Goal: Transaction & Acquisition: Purchase product/service

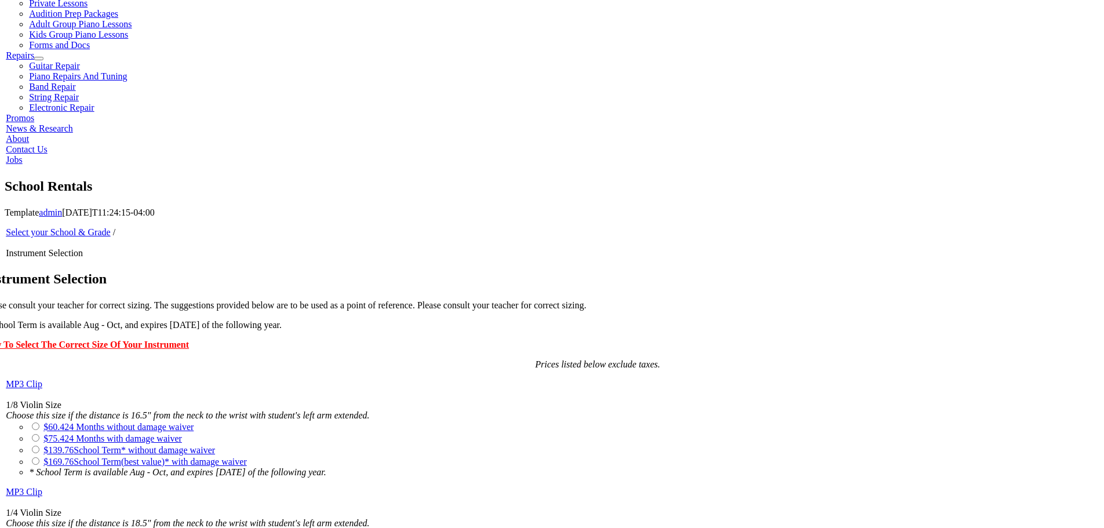
scroll to position [580, 0]
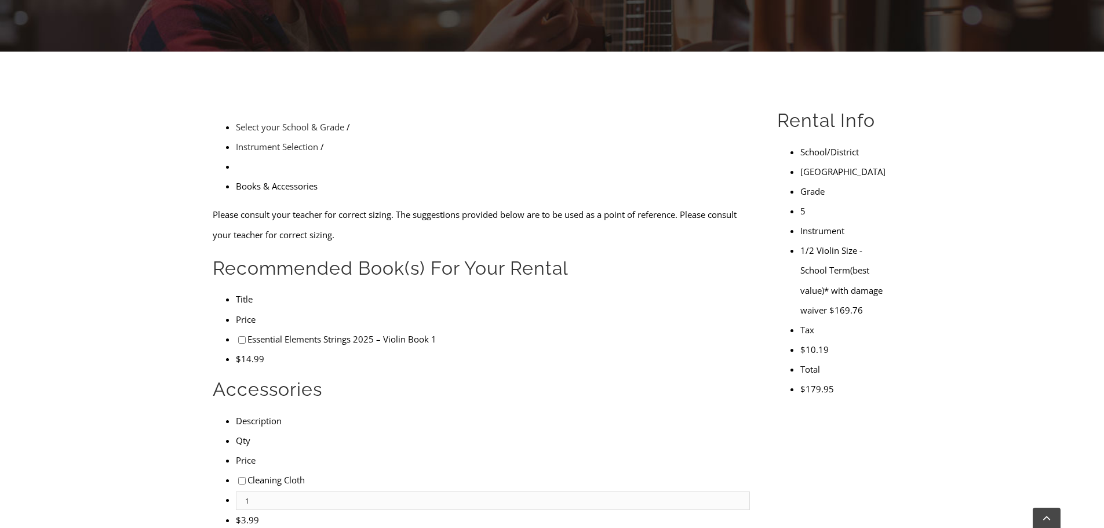
scroll to position [348, 0]
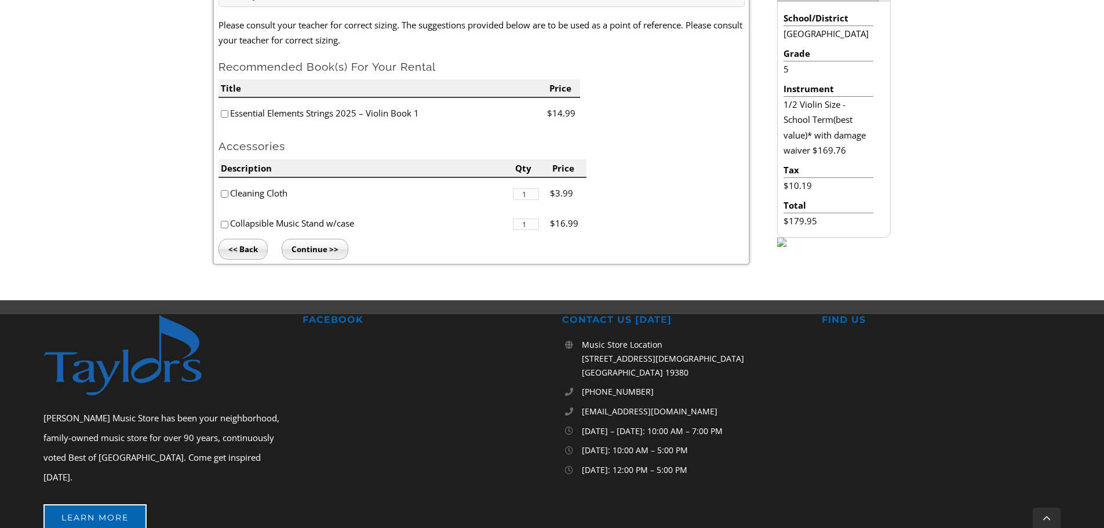
click at [317, 252] on input "Continue >>" at bounding box center [315, 249] width 67 height 21
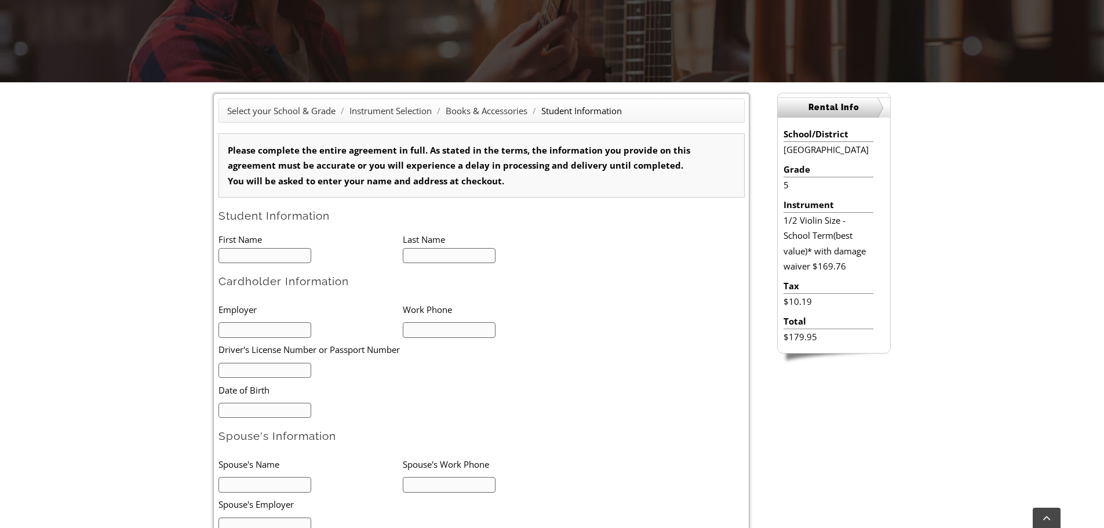
click at [227, 256] on input "text" at bounding box center [265, 256] width 93 height 16
type input "1"
click at [242, 259] on input "text" at bounding box center [265, 256] width 93 height 16
type input "ARYA"
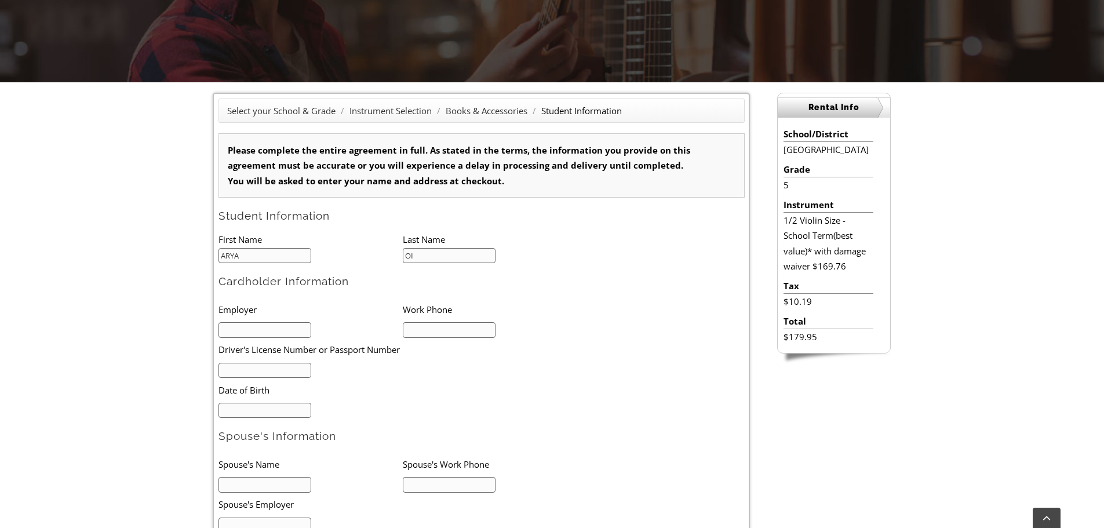
type input "O"
type input "COIA"
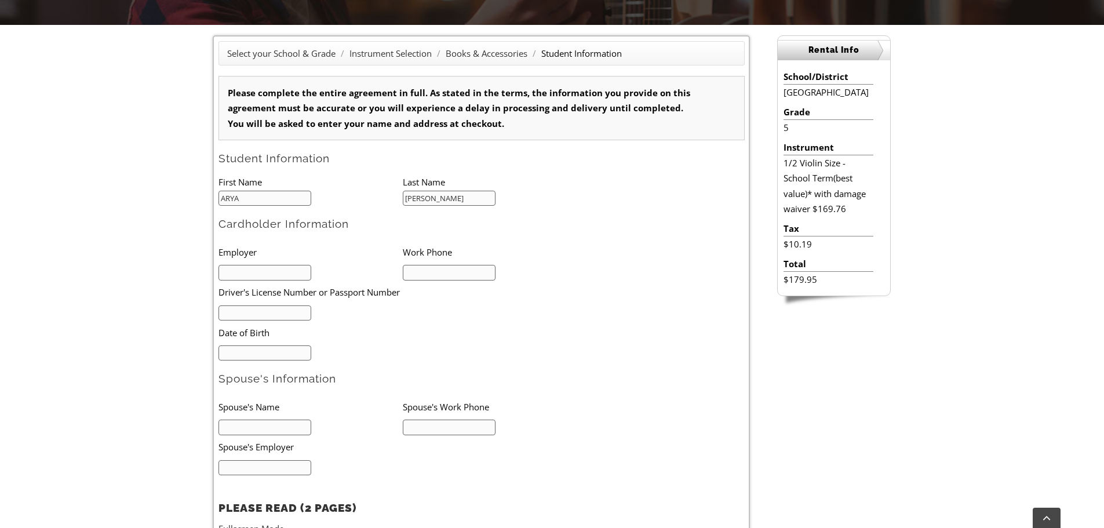
scroll to position [290, 0]
click at [220, 264] on li at bounding box center [311, 271] width 184 height 16
drag, startPoint x: 221, startPoint y: 274, endPoint x: 384, endPoint y: 352, distance: 180.5
click at [384, 352] on li at bounding box center [311, 352] width 184 height 16
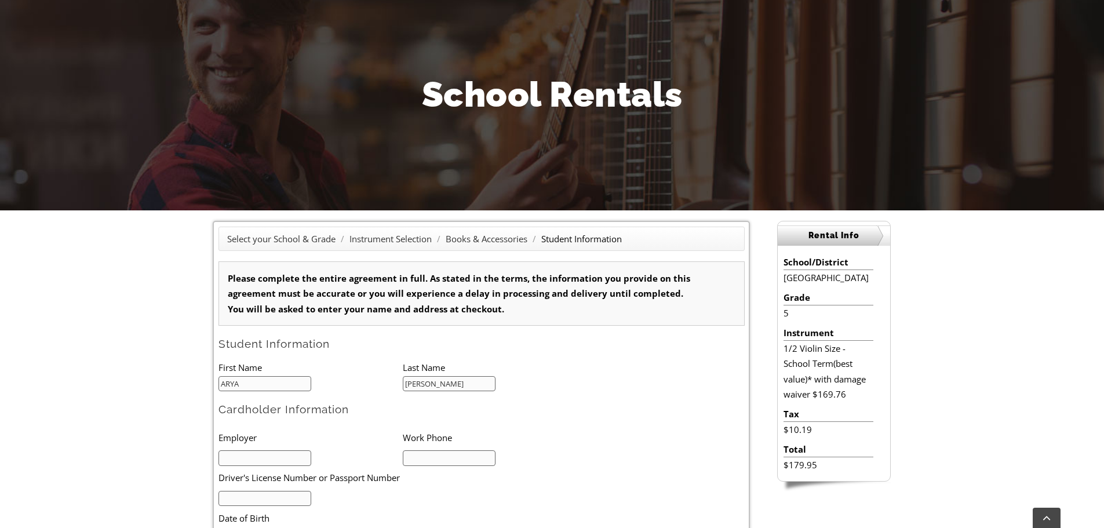
scroll to position [0, 0]
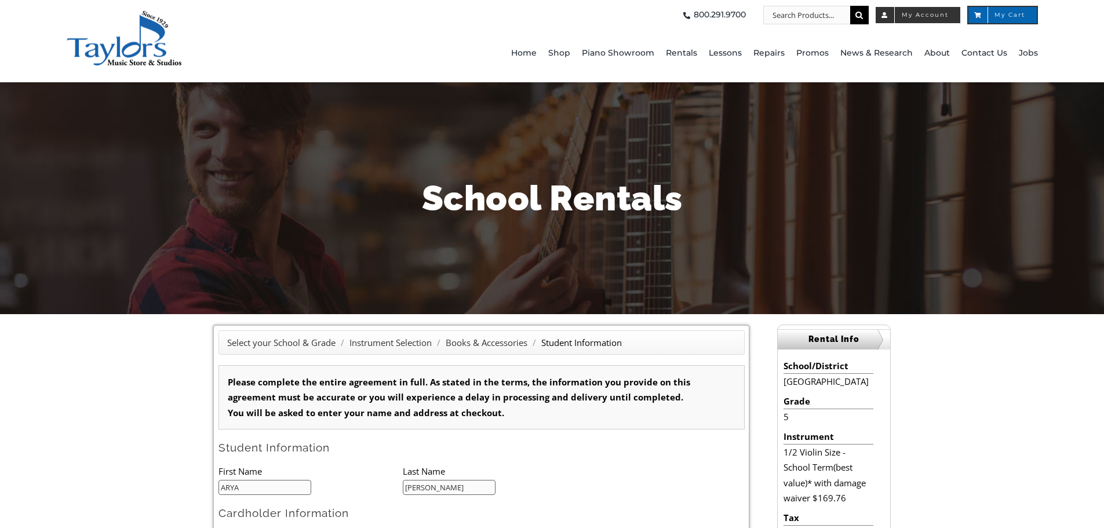
click at [929, 16] on span "My Account" at bounding box center [918, 15] width 61 height 6
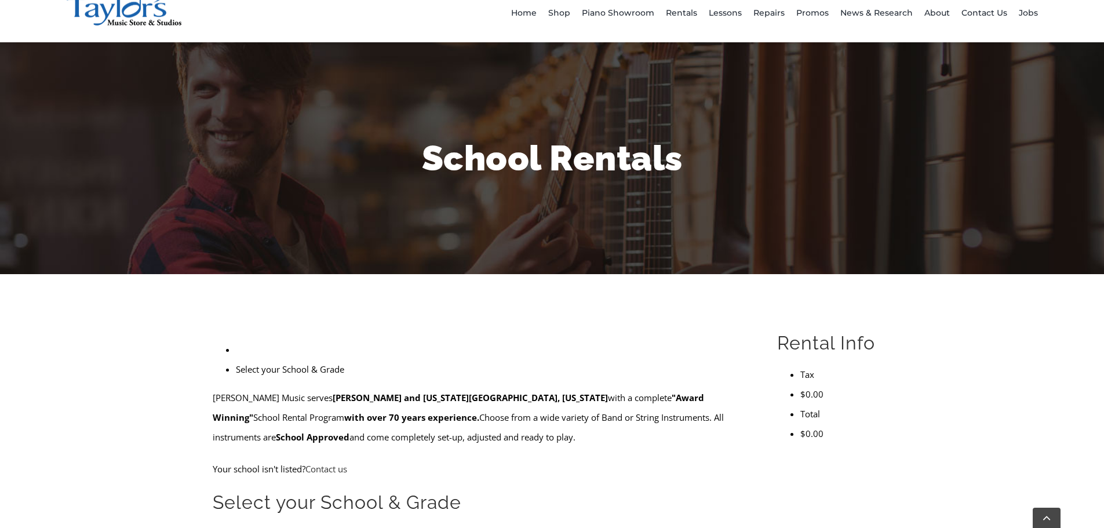
scroll to position [174, 0]
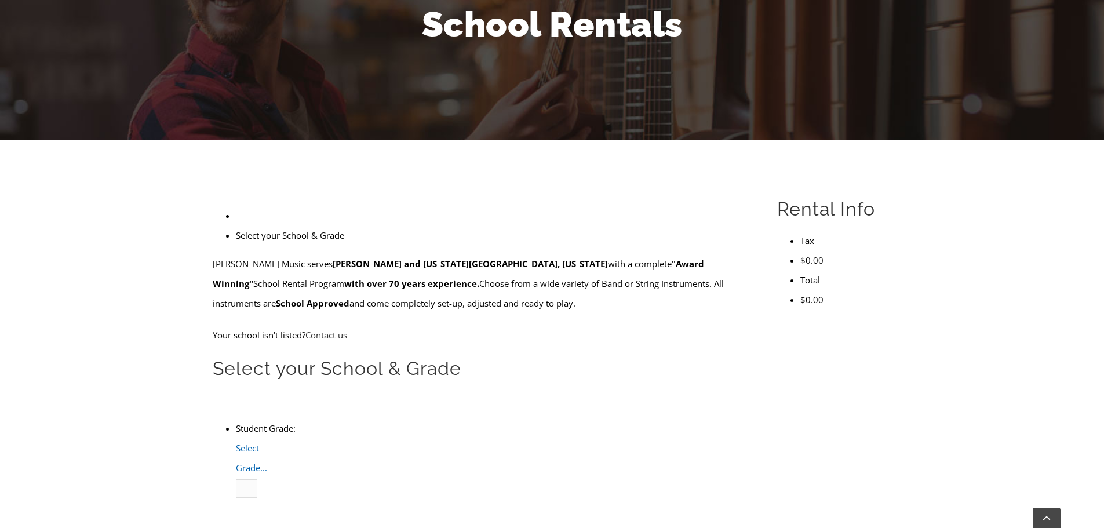
click at [267, 442] on span "Select Grade..." at bounding box center [251, 457] width 31 height 31
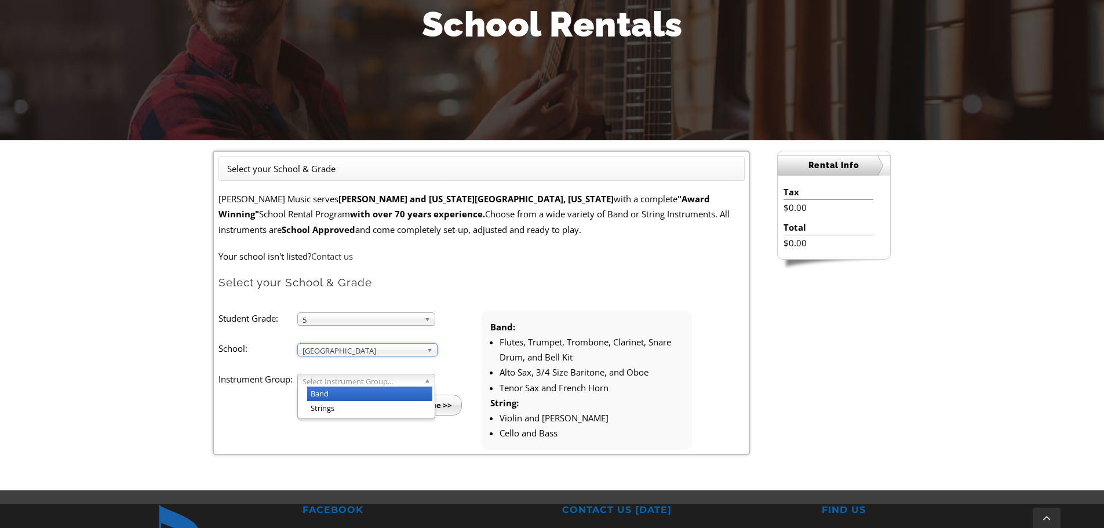
click at [341, 378] on span "Select Instrument Group..." at bounding box center [361, 381] width 117 height 14
click at [334, 409] on li "Strings" at bounding box center [369, 408] width 125 height 14
click at [432, 420] on ul "Student Grade: 3 4 5 6 7 8 9 10 11 12 5 3 4 5 6 7 8 9 10 11 12 School: Arcola M…" at bounding box center [482, 380] width 526 height 139
click at [435, 409] on input "Continue >>" at bounding box center [428, 405] width 67 height 21
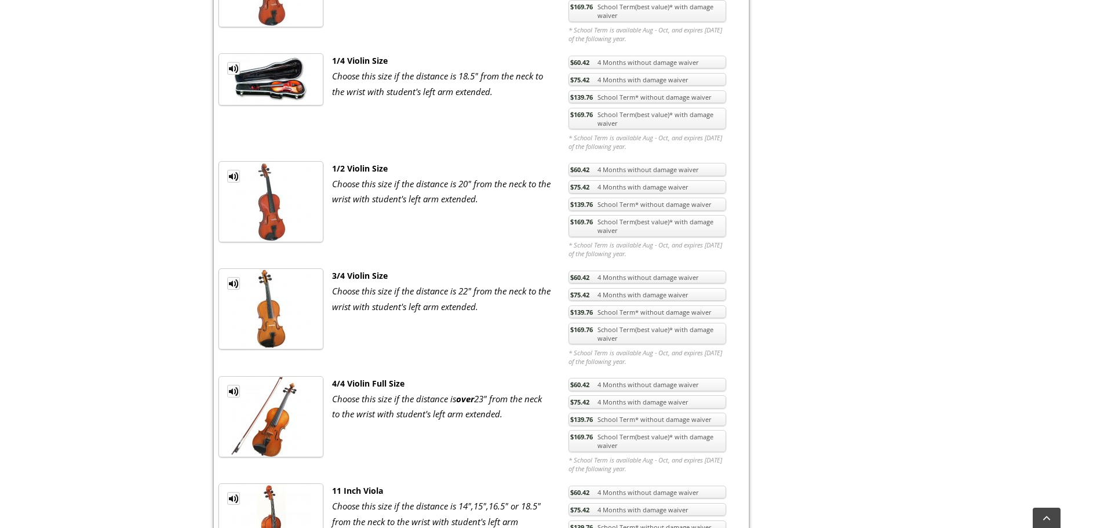
scroll to position [580, 0]
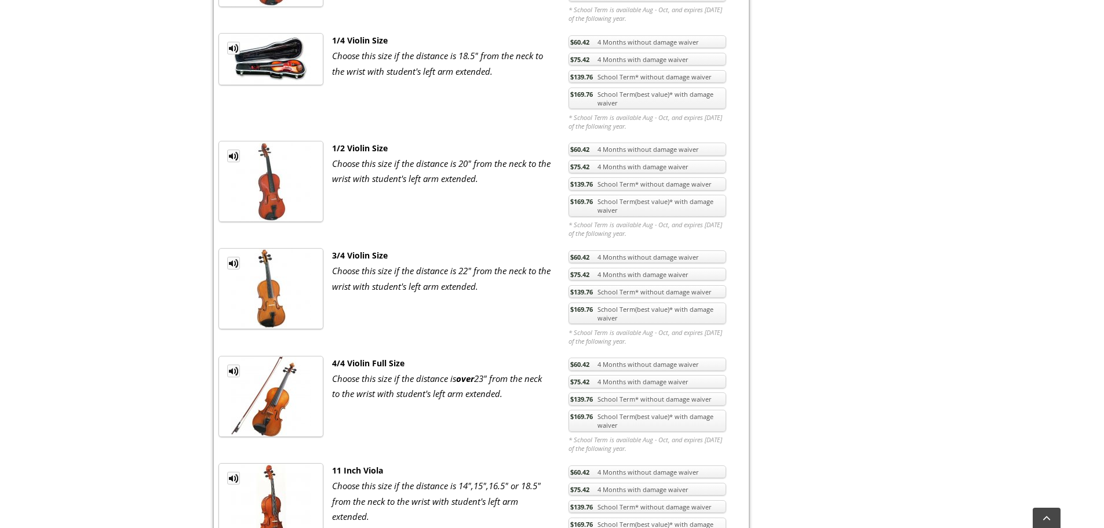
click at [668, 208] on link "$169.76 School Term(best value)* with damage waiver" at bounding box center [648, 206] width 158 height 22
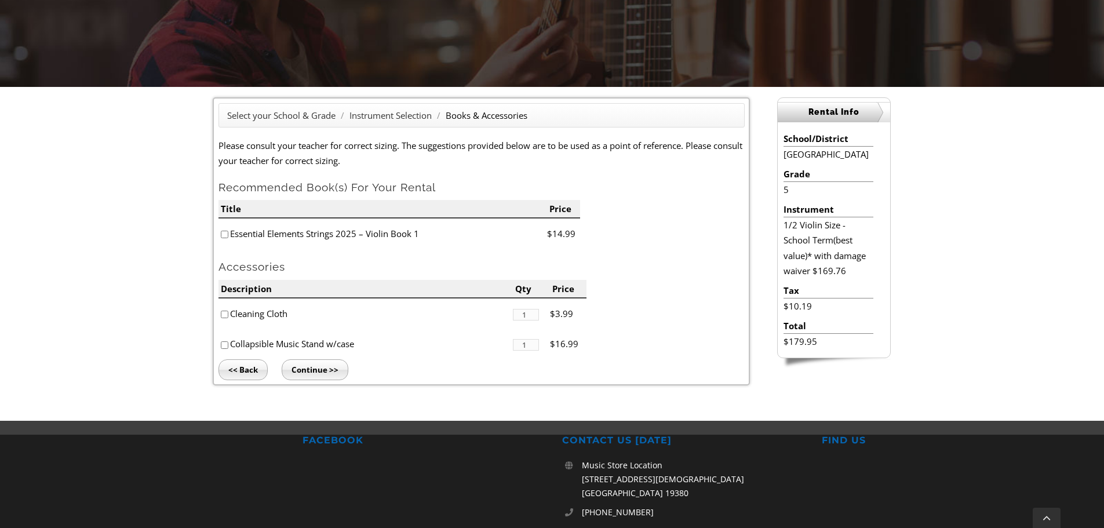
scroll to position [232, 0]
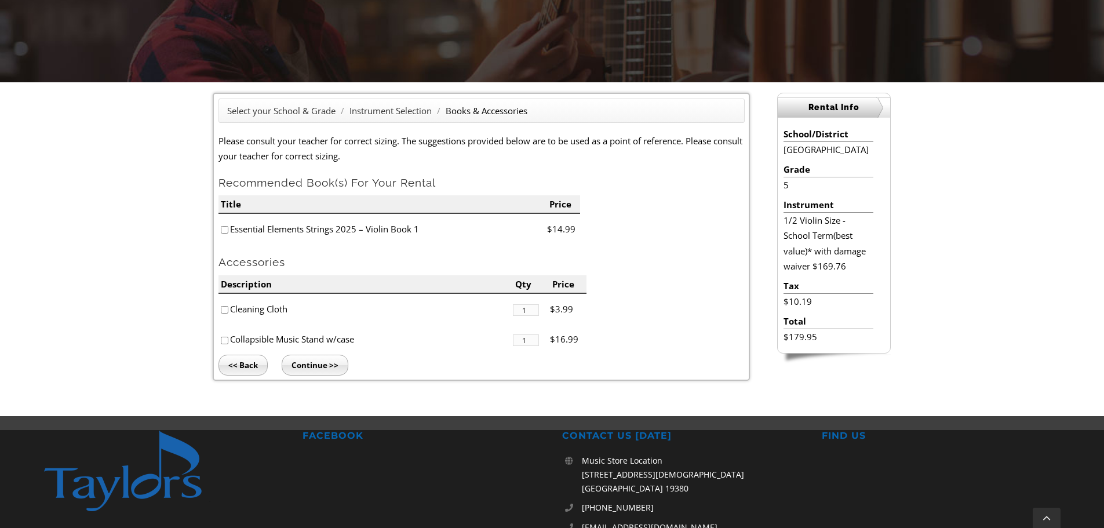
click at [308, 369] on input "Continue >>" at bounding box center [315, 365] width 67 height 21
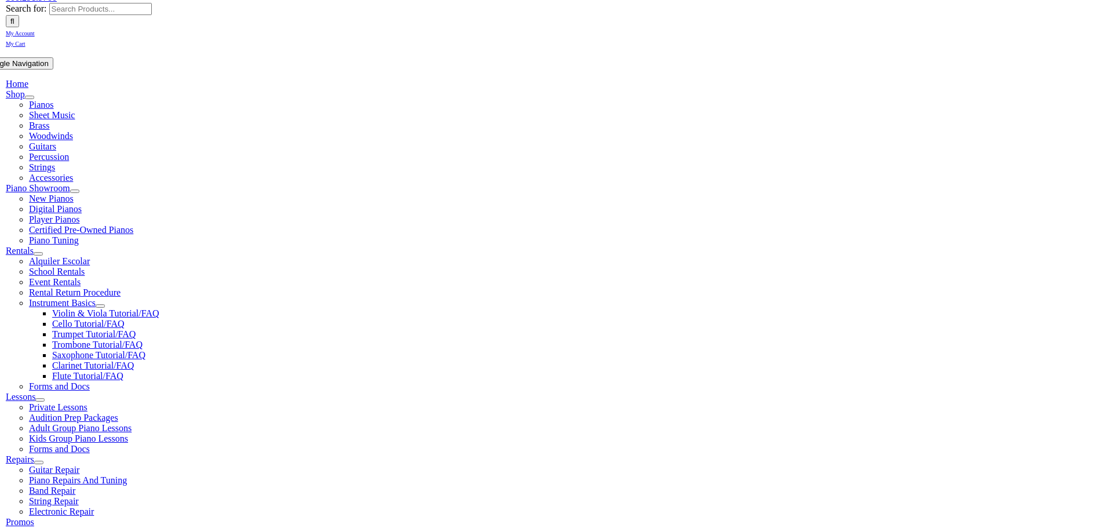
type input "1"
type input "ARYA"
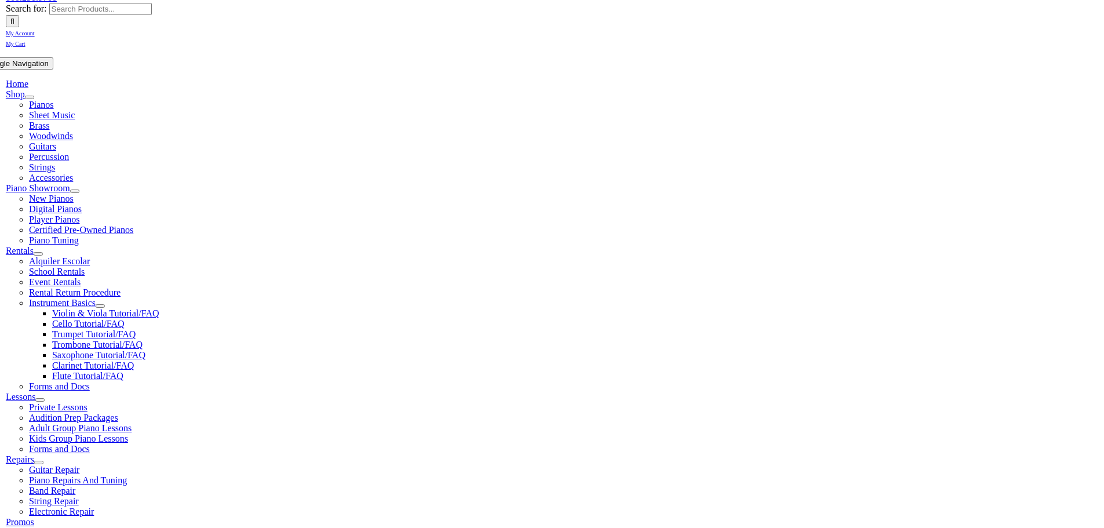
type input "COIA"
type input "GARNET VE"
type input "6103618500"
type input "226616443"
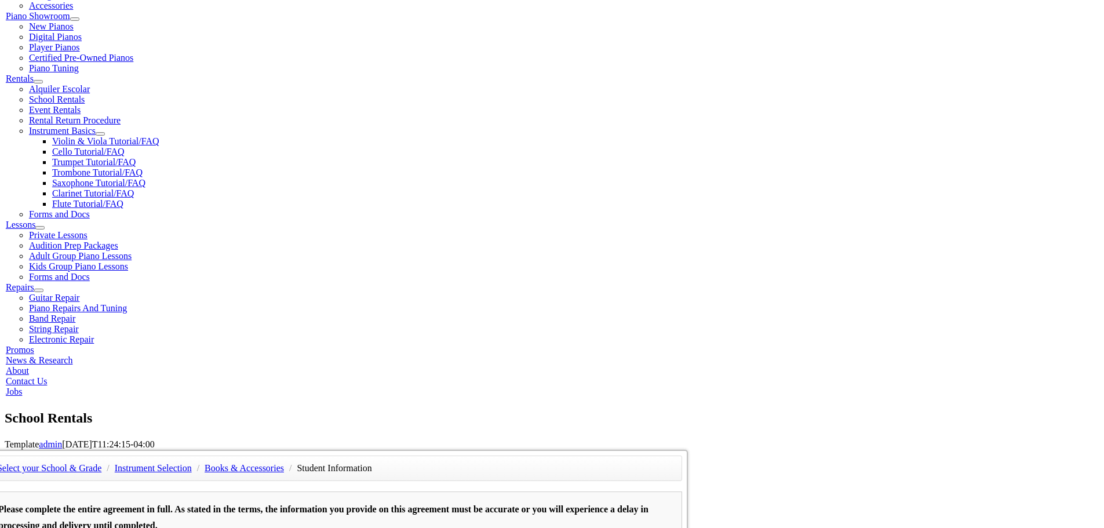
scroll to position [348, 0]
type input "11/15/1983"
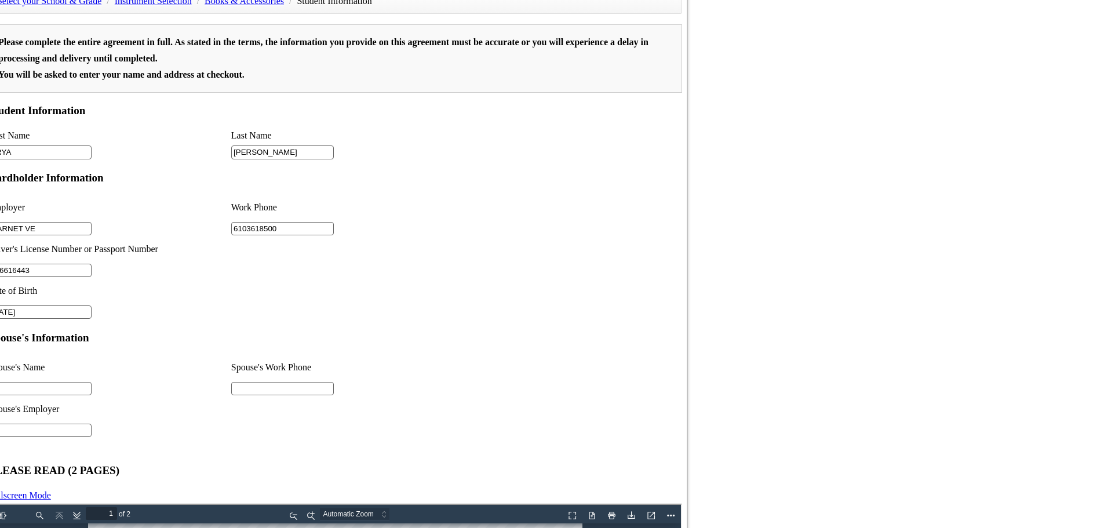
scroll to position [801, 0]
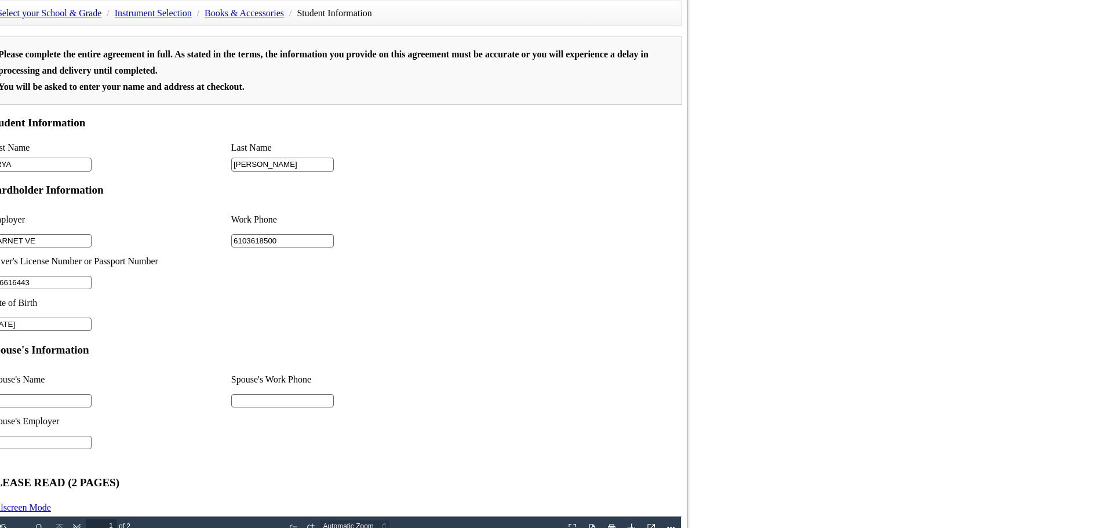
drag, startPoint x: 370, startPoint y: 244, endPoint x: 447, endPoint y: 52, distance: 207.1
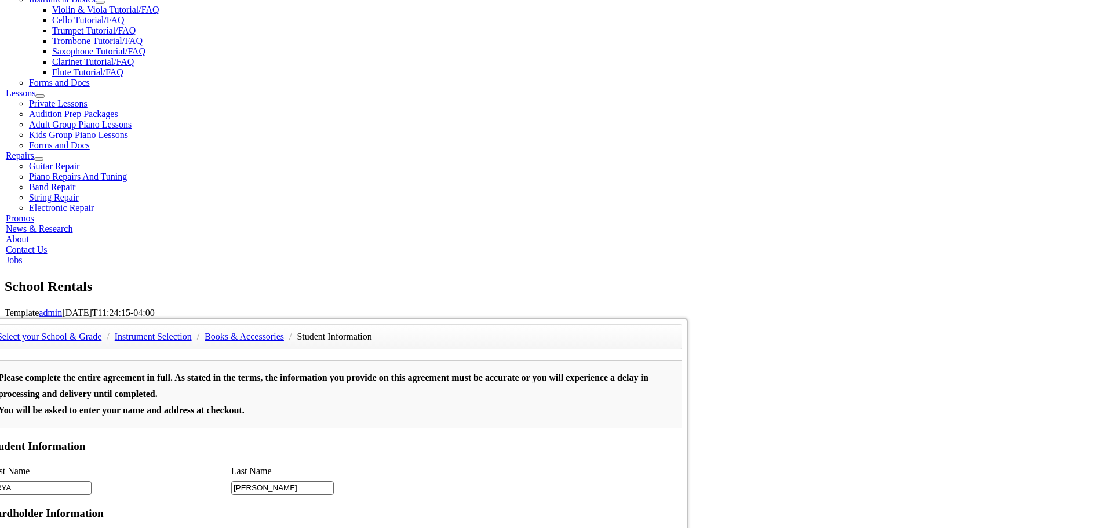
scroll to position [453, 0]
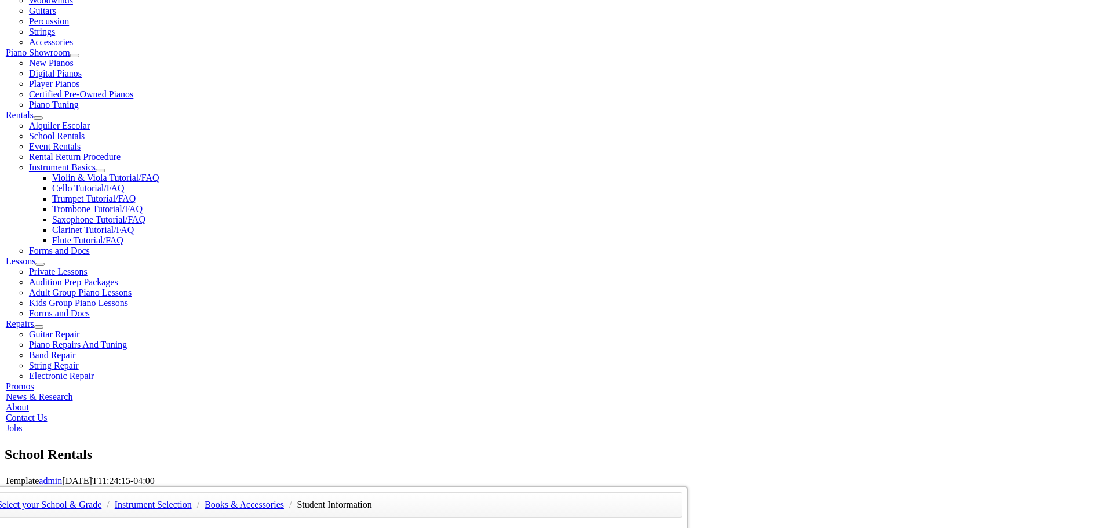
scroll to position [337, 0]
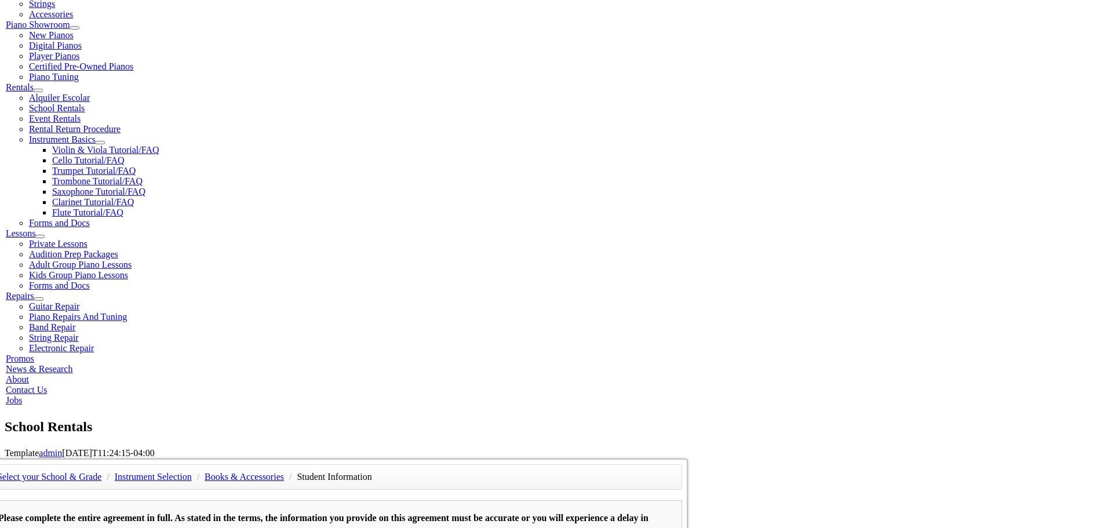
type input "LISA COIA"
drag, startPoint x: 282, startPoint y: 229, endPoint x: 126, endPoint y: 231, distance: 156.0
click at [126, 459] on div "Select your School & Grade / Instrument Selection / Books & Accessories / Stude…" at bounding box center [557, 459] width 1104 height 0
drag, startPoint x: 279, startPoint y: 377, endPoint x: 37, endPoint y: 396, distance: 242.5
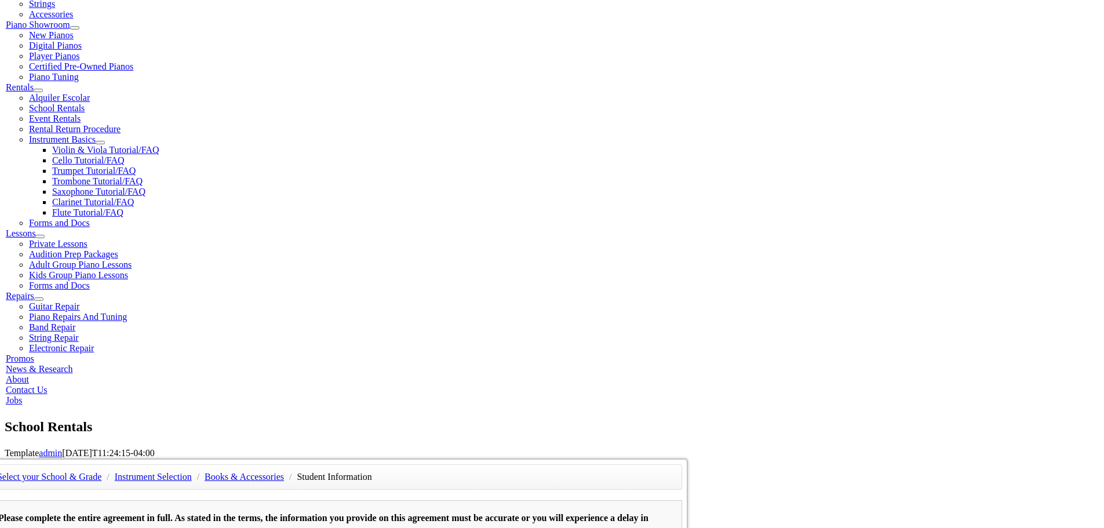
click at [37, 459] on div "Select your School & Grade / Instrument Selection / Books & Accessories / Stude…" at bounding box center [557, 459] width 1104 height 0
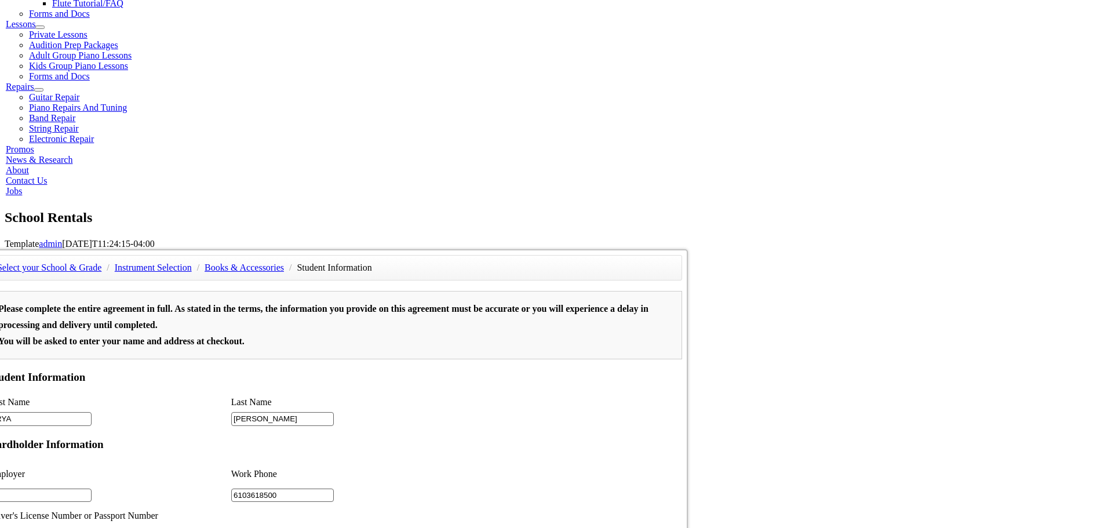
scroll to position [917, 0]
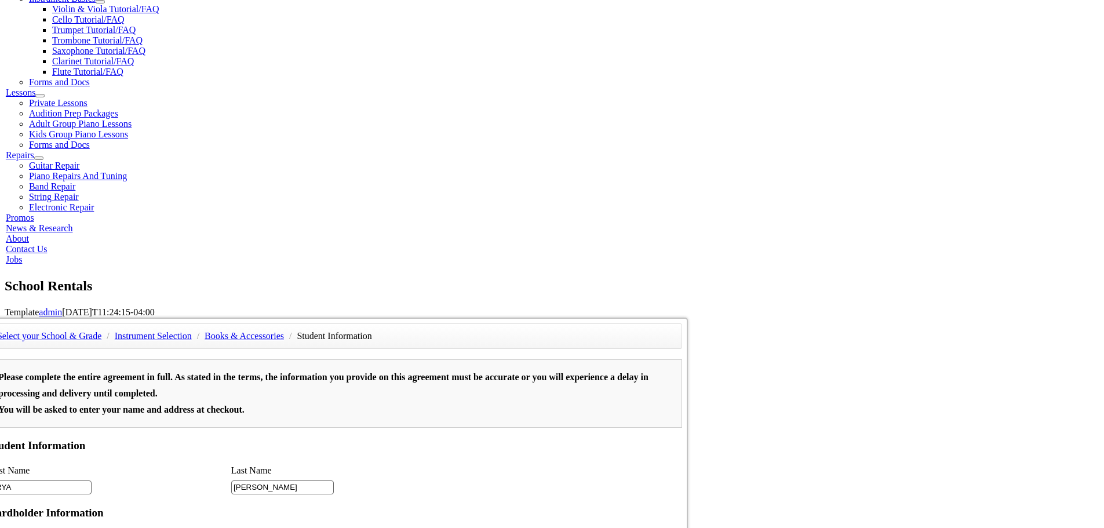
scroll to position [395, 0]
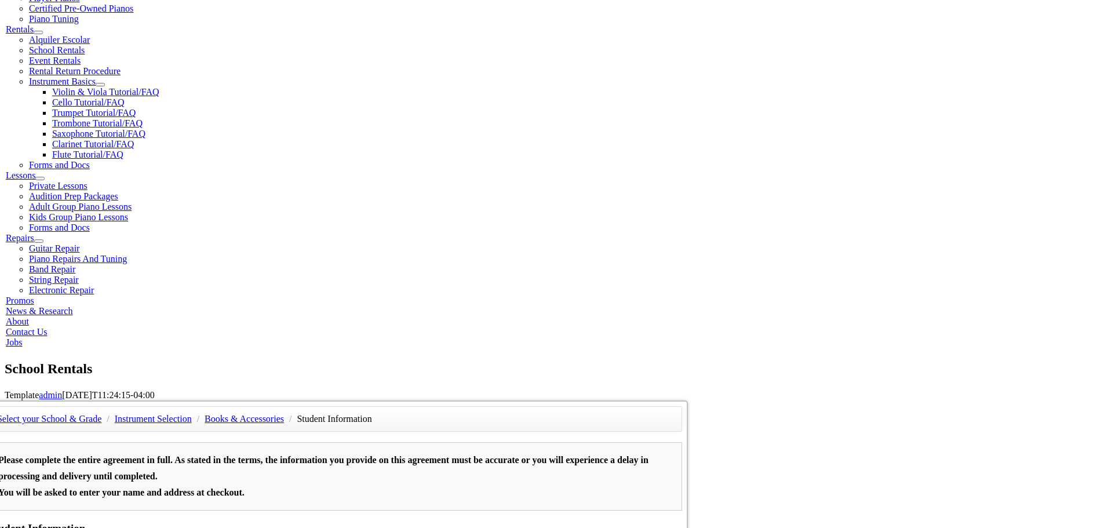
type input "0"
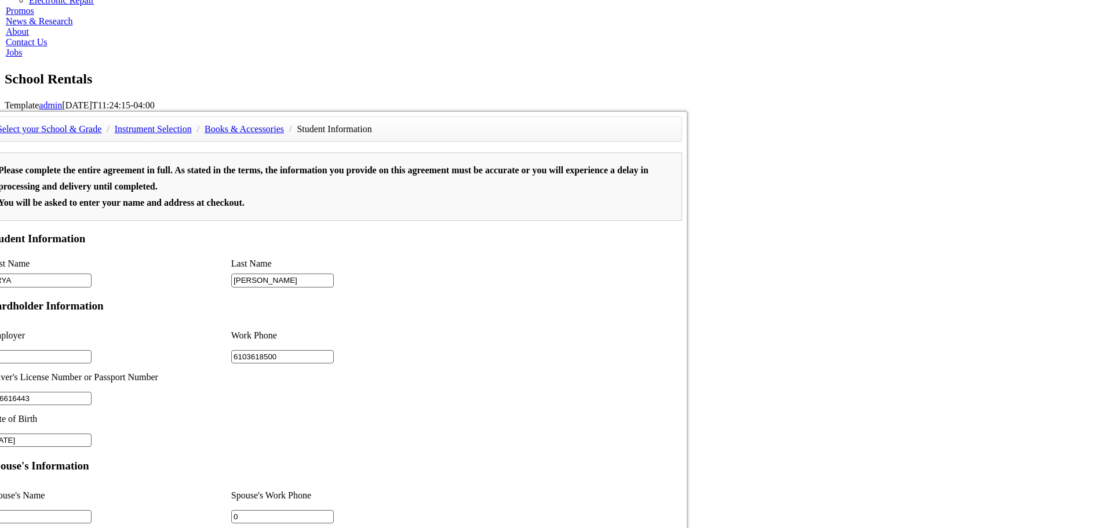
click at [648, 152] on form "Please complete the entire agreement in full. As stated in the terms, the infor…" at bounding box center [335, 474] width 694 height 645
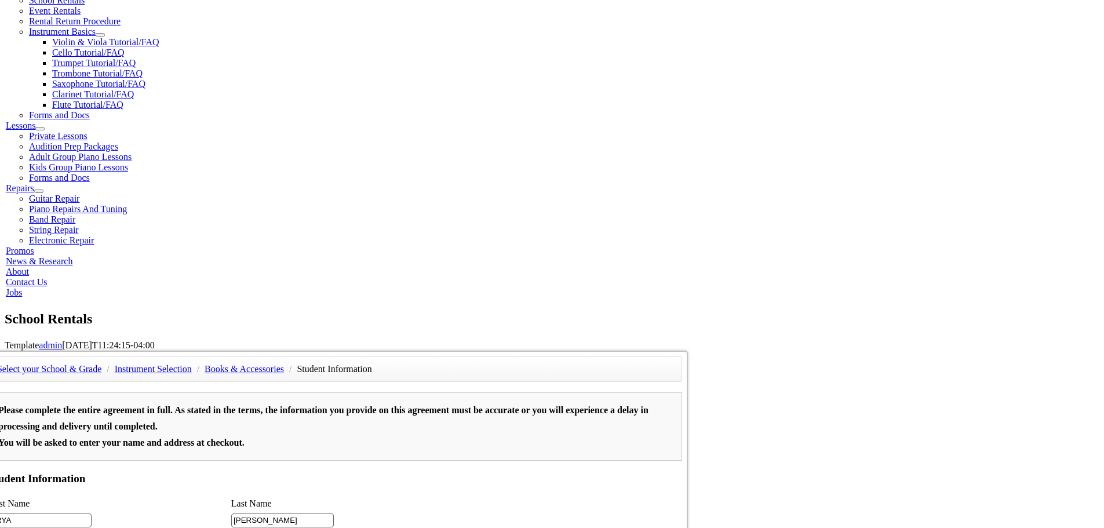
scroll to position [279, 0]
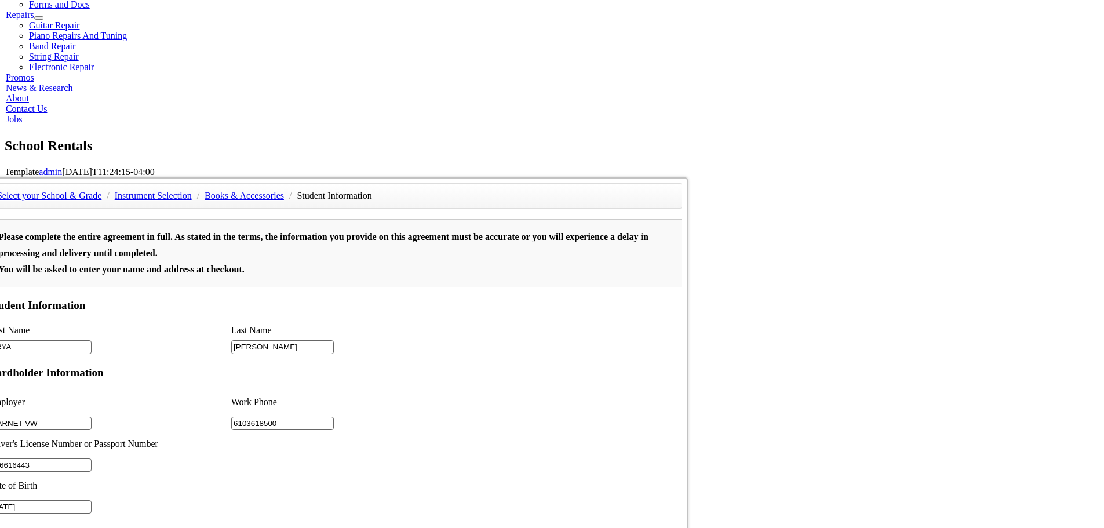
scroll to position [627, 0]
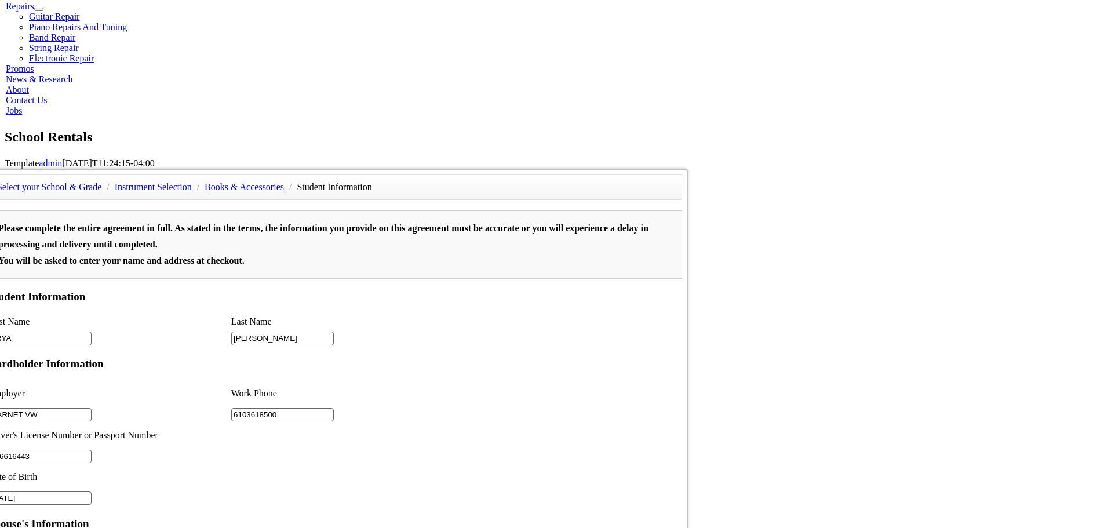
type input "GARNET VW"
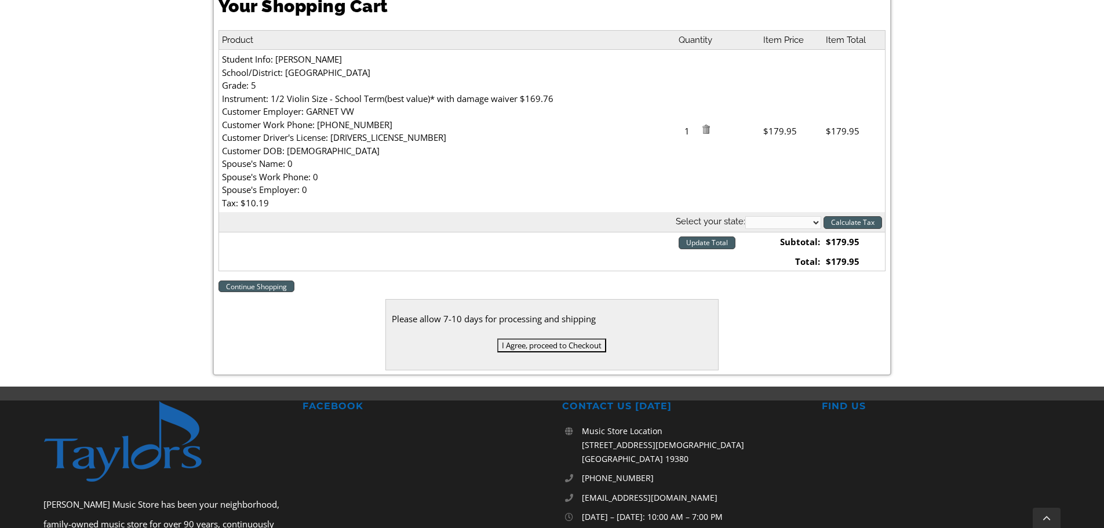
scroll to position [406, 0]
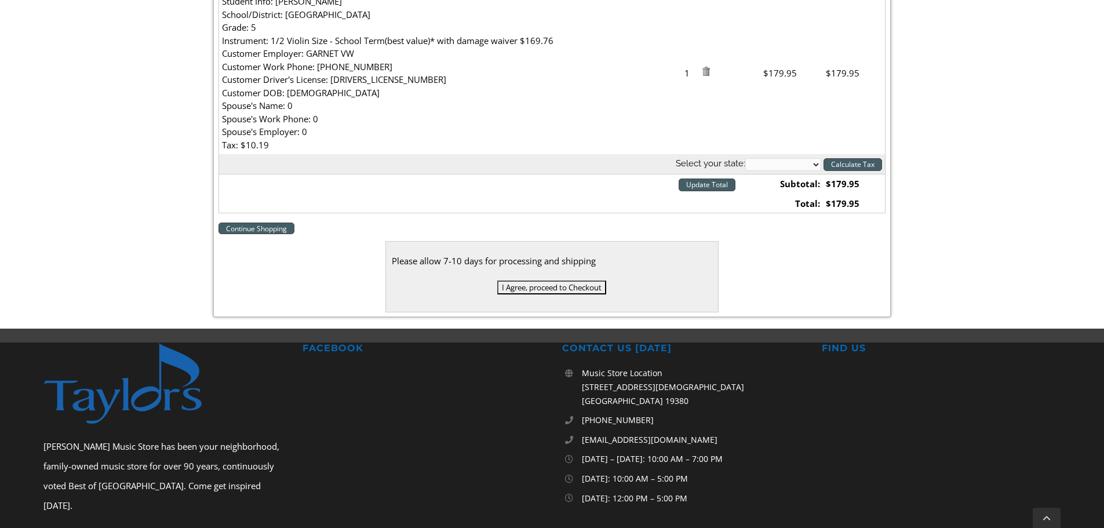
click at [577, 290] on input "I Agree, proceed to Checkout" at bounding box center [551, 288] width 109 height 14
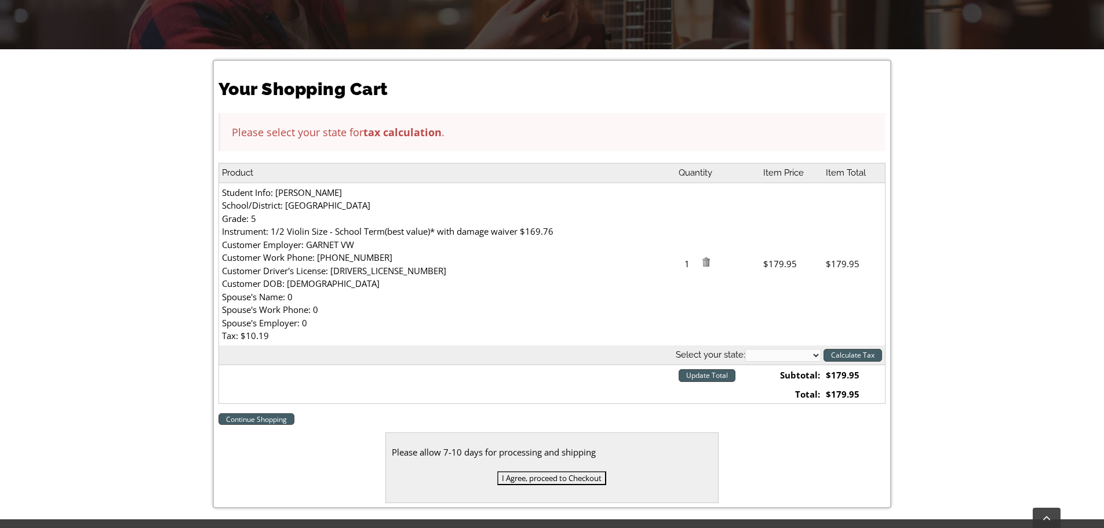
scroll to position [290, 0]
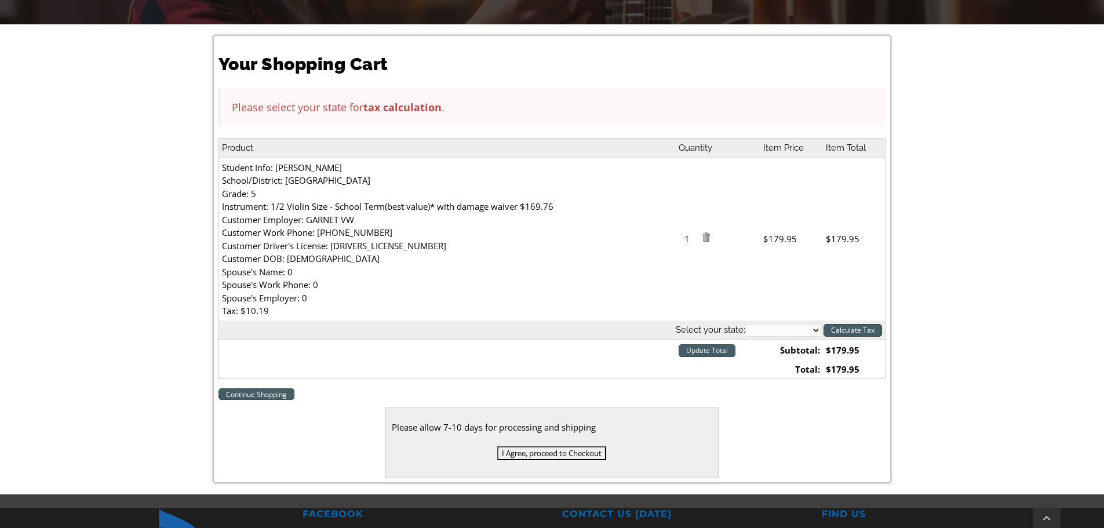
click at [774, 332] on select "Alabama Alaska Arizona Arkansas California Colorado Connecticut Delaware D. C. …" at bounding box center [783, 330] width 76 height 13
select select "PA"
click at [745, 324] on select "Alabama Alaska Arizona Arkansas California Colorado Connecticut Delaware D. C. …" at bounding box center [783, 330] width 76 height 13
click at [859, 330] on input "Calculate Tax" at bounding box center [853, 330] width 59 height 13
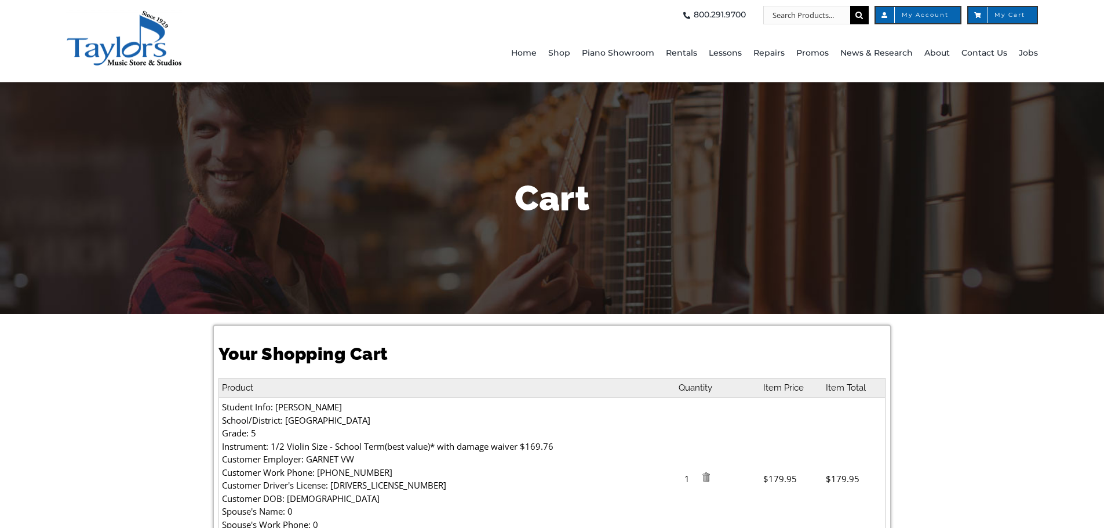
select select "PA"
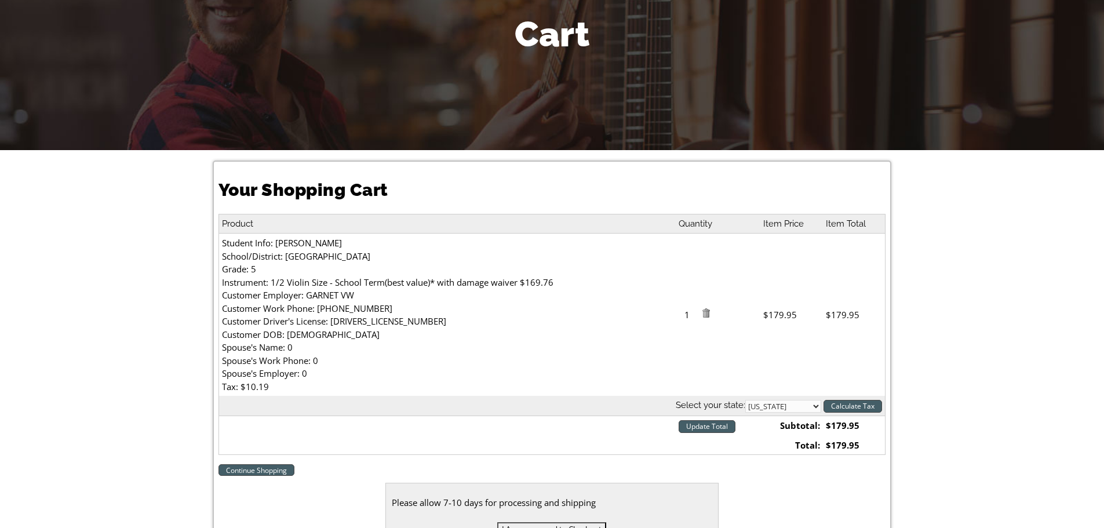
scroll to position [348, 0]
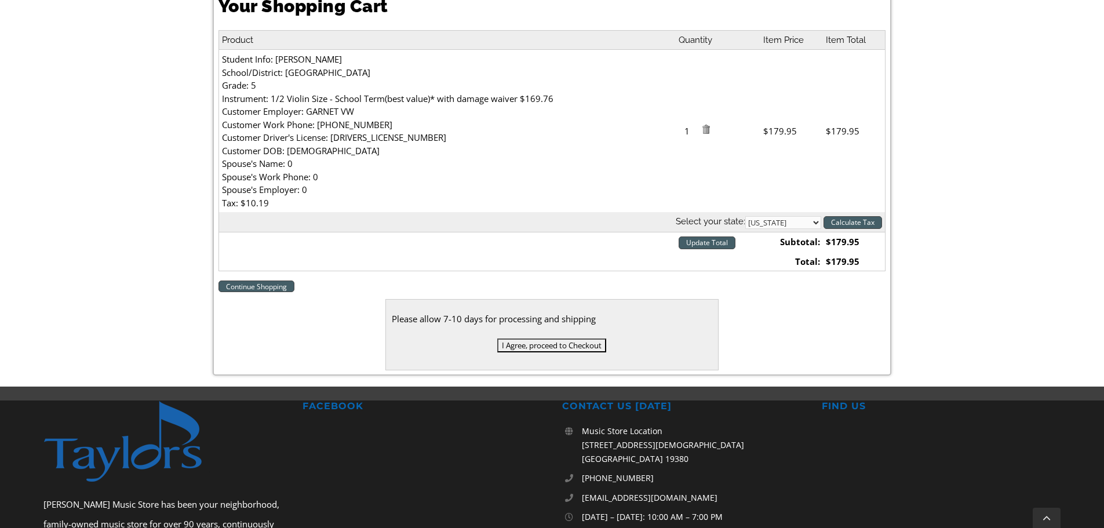
click at [587, 339] on input "I Agree, proceed to Checkout" at bounding box center [551, 346] width 109 height 14
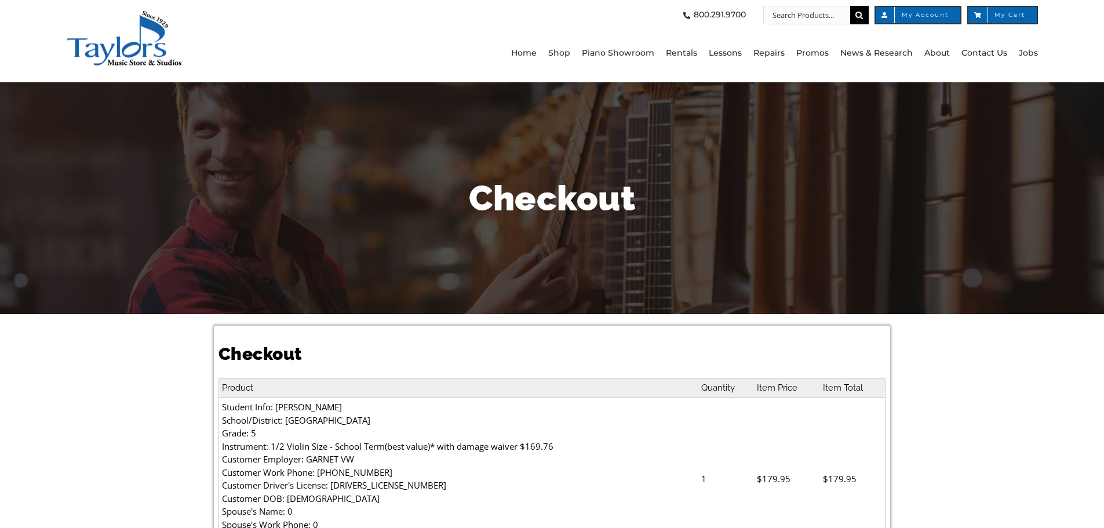
select select
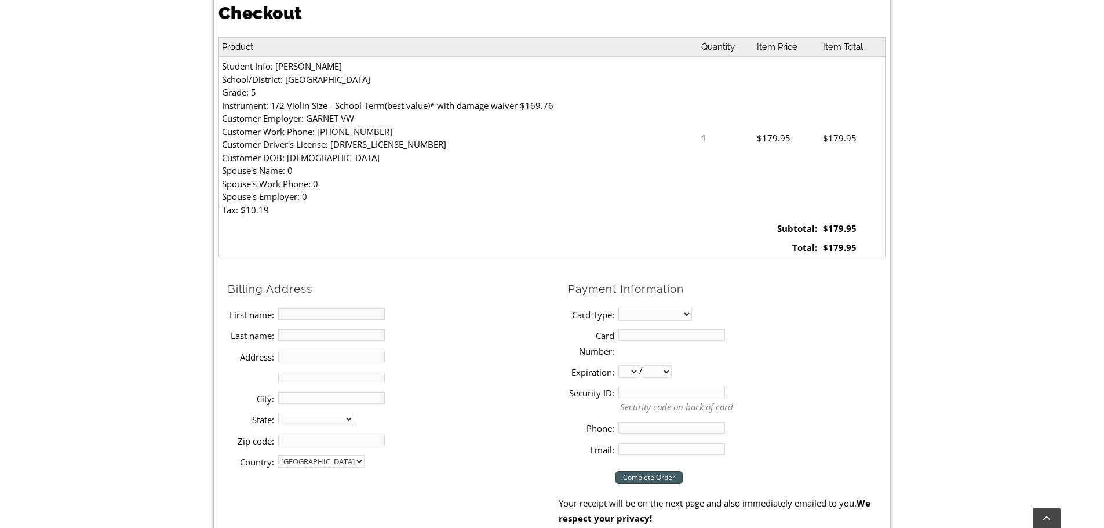
scroll to position [348, 0]
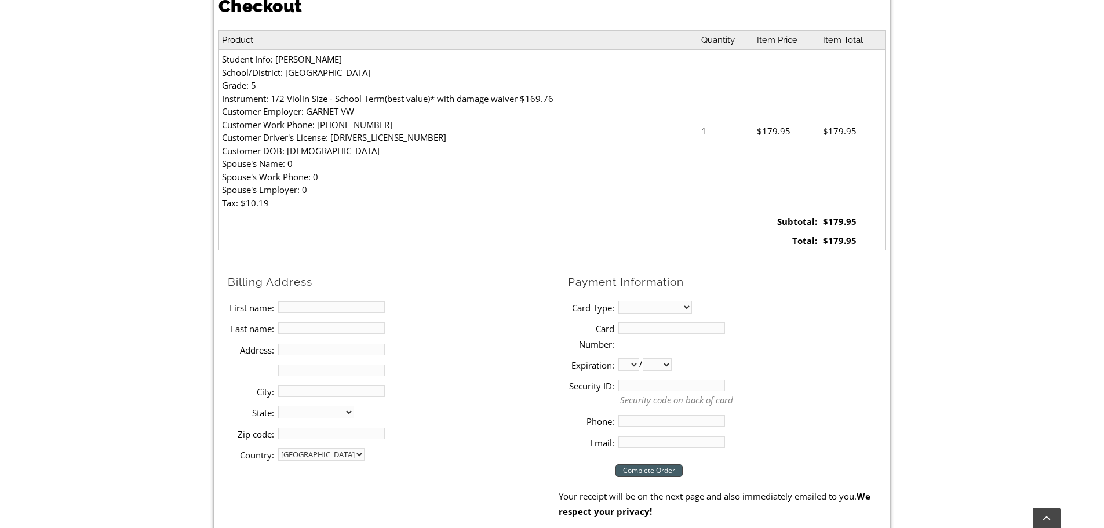
click at [334, 315] on li "First name:" at bounding box center [393, 307] width 331 height 21
click at [334, 307] on input "First name:" at bounding box center [331, 307] width 107 height 12
type input "KIERAN"
type input "[PERSON_NAME]"
type input "1411 MERION TER,"
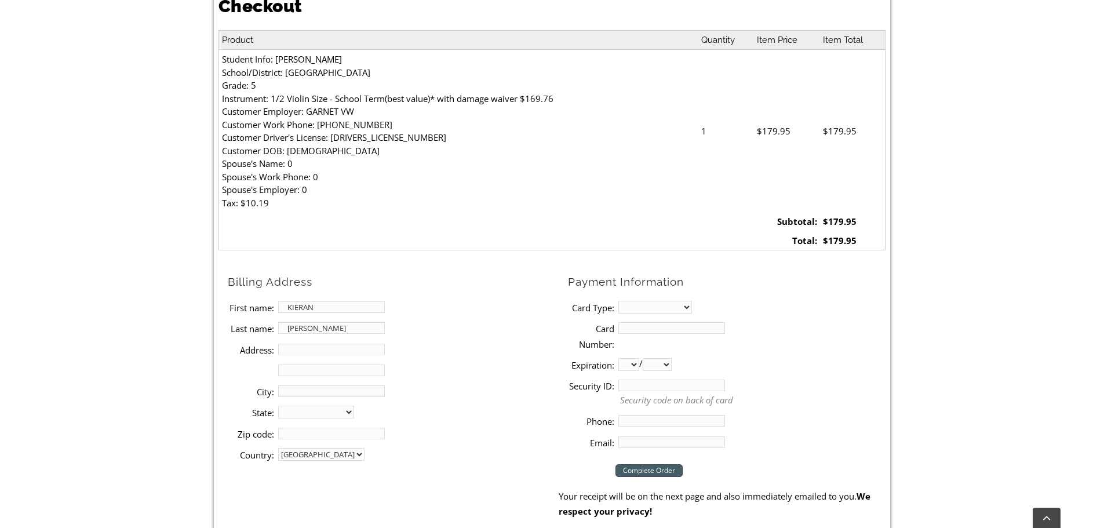
type input "[GEOGRAPHIC_DATA][PERSON_NAME]"
select select "PA"
type input "19380"
type input "4845746352"
type input "[EMAIL_ADDRESS][DOMAIN_NAME]"
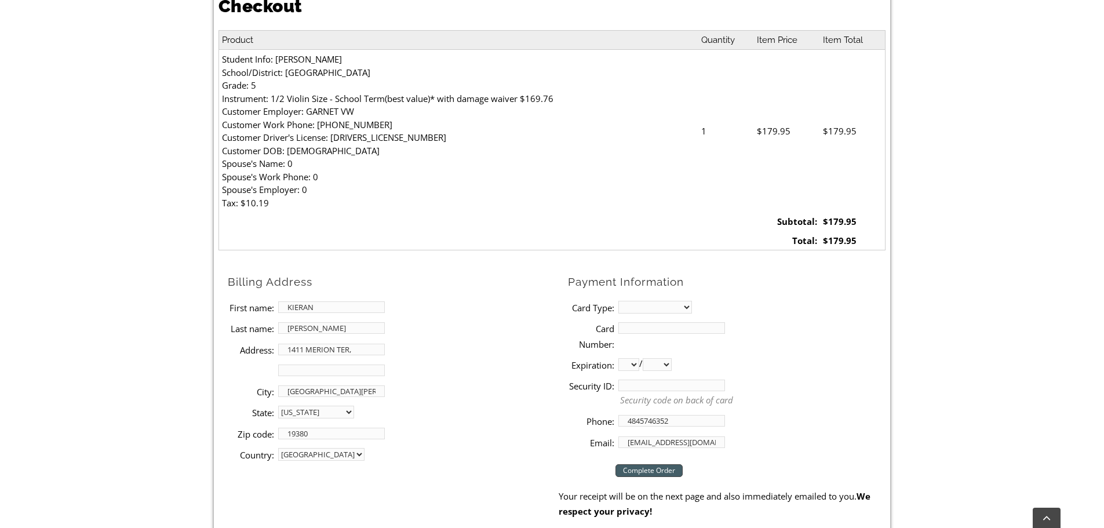
click at [630, 304] on select "MasterCard Visa American Express Discover" at bounding box center [656, 307] width 74 height 13
select select "mastercard"
click at [619, 301] on select "MasterCard Visa American Express Discover" at bounding box center [656, 307] width 74 height 13
click at [641, 328] on input "Card Number:" at bounding box center [672, 328] width 107 height 12
type input "[CREDIT_CARD_NUMBER]"
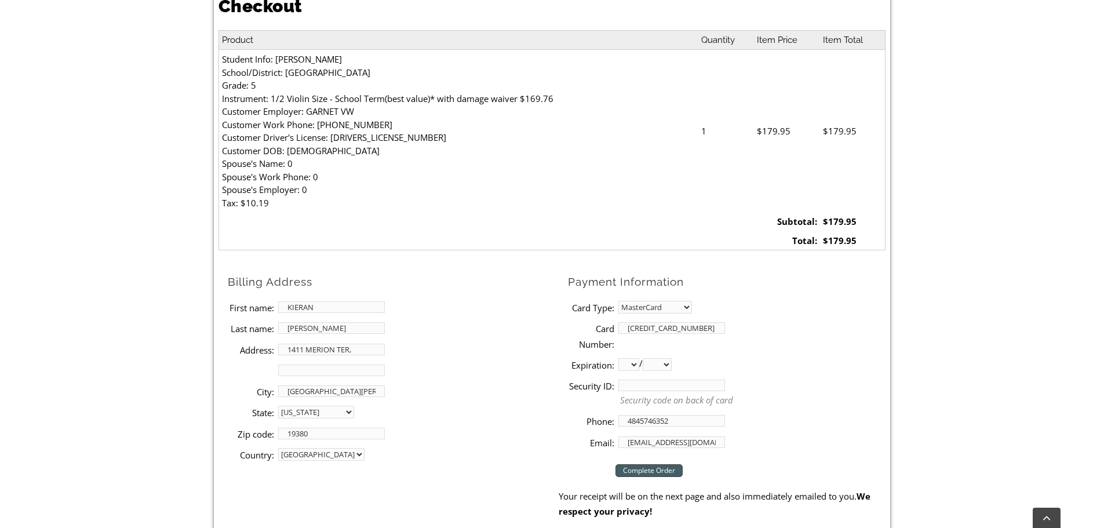
select select "11"
select select "2029"
type input "340"
click at [795, 440] on li "Email: [EMAIL_ADDRESS][DOMAIN_NAME]" at bounding box center [727, 442] width 318 height 21
click at [648, 470] on input "Complete Order" at bounding box center [649, 470] width 67 height 13
